Goal: Task Accomplishment & Management: Use online tool/utility

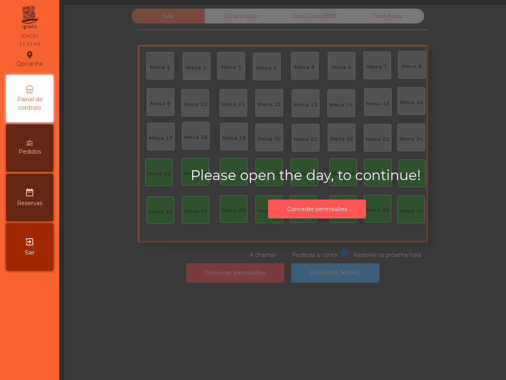
click at [282, 204] on button "Conceder permissões" at bounding box center [317, 208] width 98 height 19
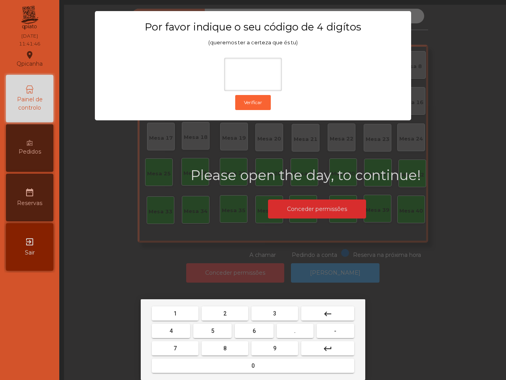
click at [253, 334] on button "6" at bounding box center [254, 331] width 38 height 14
click at [218, 328] on button "5" at bounding box center [212, 331] width 38 height 14
click at [181, 313] on button "1" at bounding box center [175, 313] width 47 height 14
click at [218, 313] on button "2" at bounding box center [225, 313] width 47 height 14
type input "****"
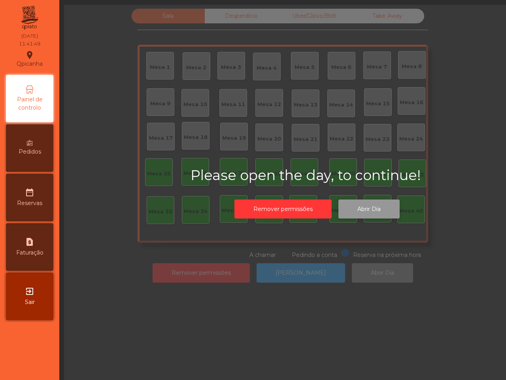
click at [372, 202] on button "Abrir Dia" at bounding box center [369, 208] width 61 height 19
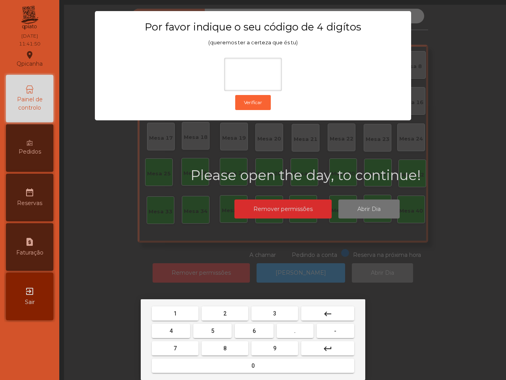
click at [260, 324] on button "6" at bounding box center [254, 331] width 38 height 14
click at [217, 330] on button "5" at bounding box center [212, 331] width 38 height 14
click at [186, 313] on button "1" at bounding box center [175, 313] width 47 height 14
click at [218, 316] on button "2" at bounding box center [225, 313] width 47 height 14
type input "****"
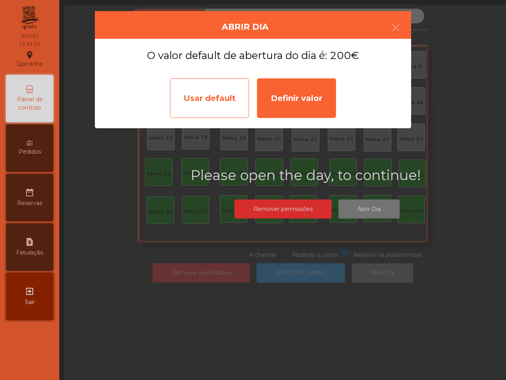
click at [206, 99] on div "Usar default" at bounding box center [209, 98] width 79 height 40
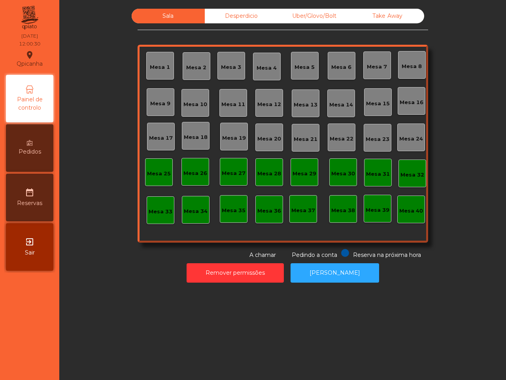
click at [446, 64] on div "Sala Desperdicio Uber/Glovo/Bolt Take Away Mesa 1 Mesa 2 [GEOGRAPHIC_DATA] 4 [G…" at bounding box center [283, 134] width 426 height 250
